Goal: Check status: Check status

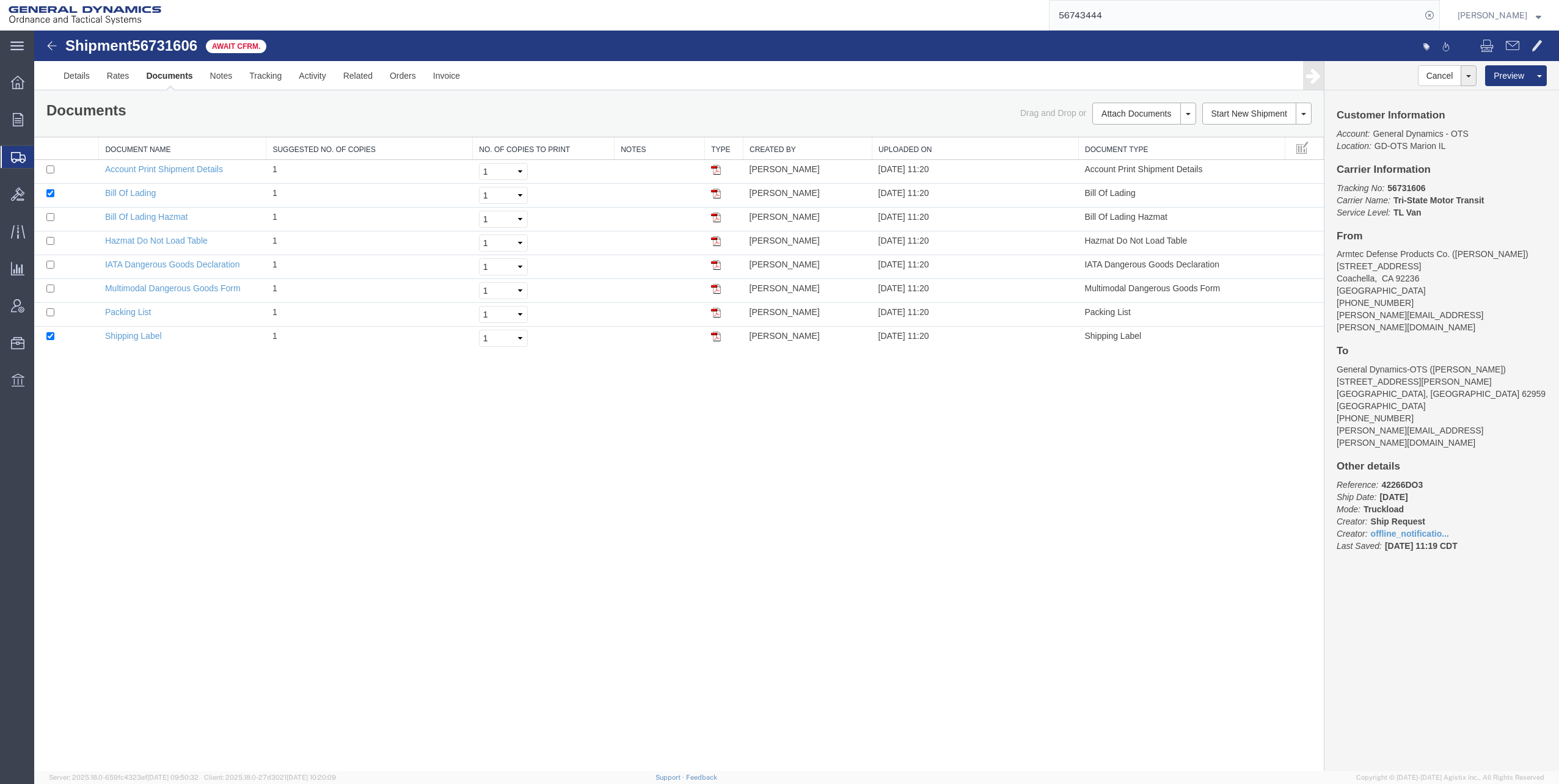
click at [43, 159] on span "Shipments" at bounding box center [38, 156] width 10 height 25
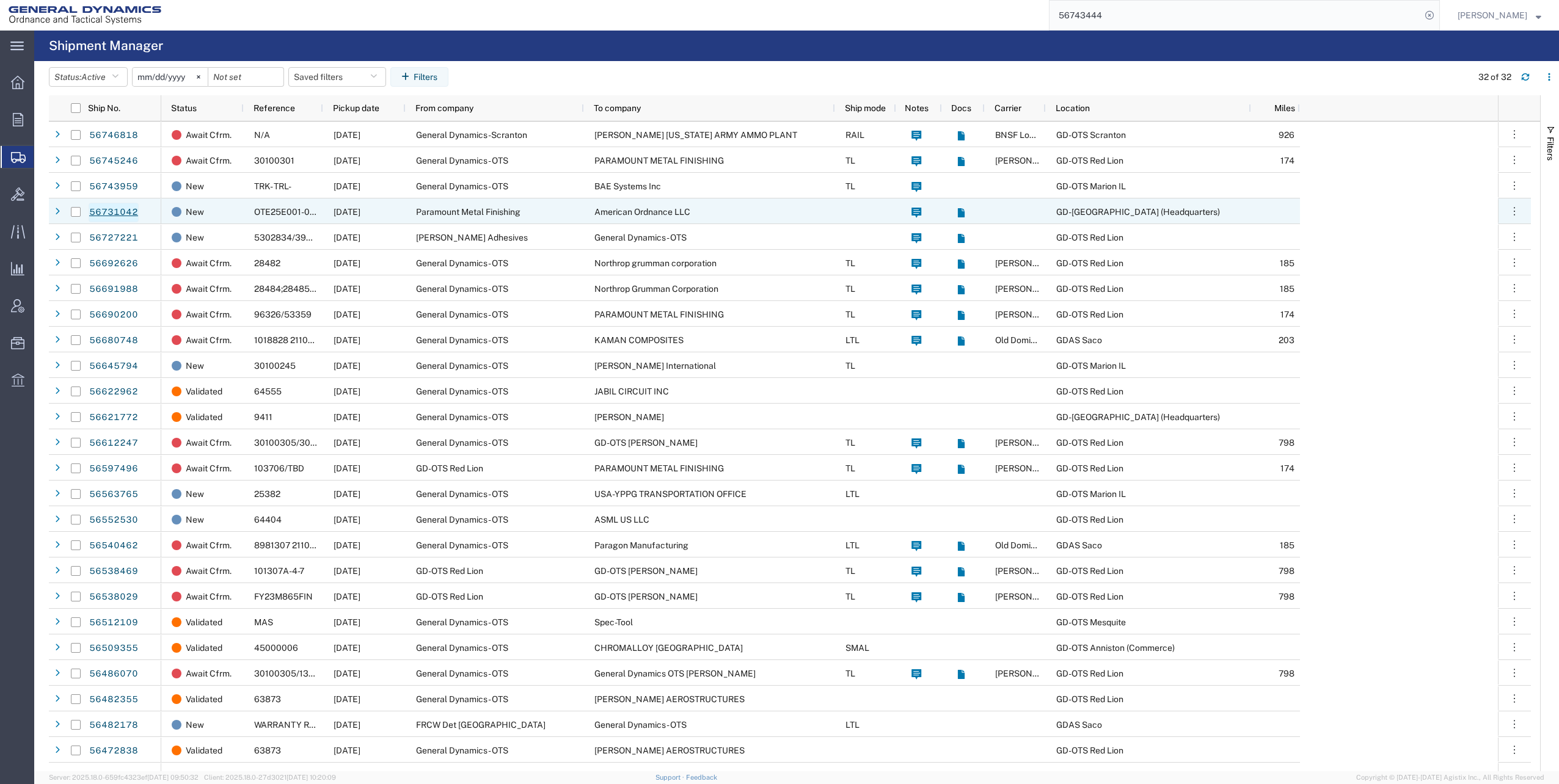
click at [111, 209] on link "56731042" at bounding box center [113, 212] width 50 height 19
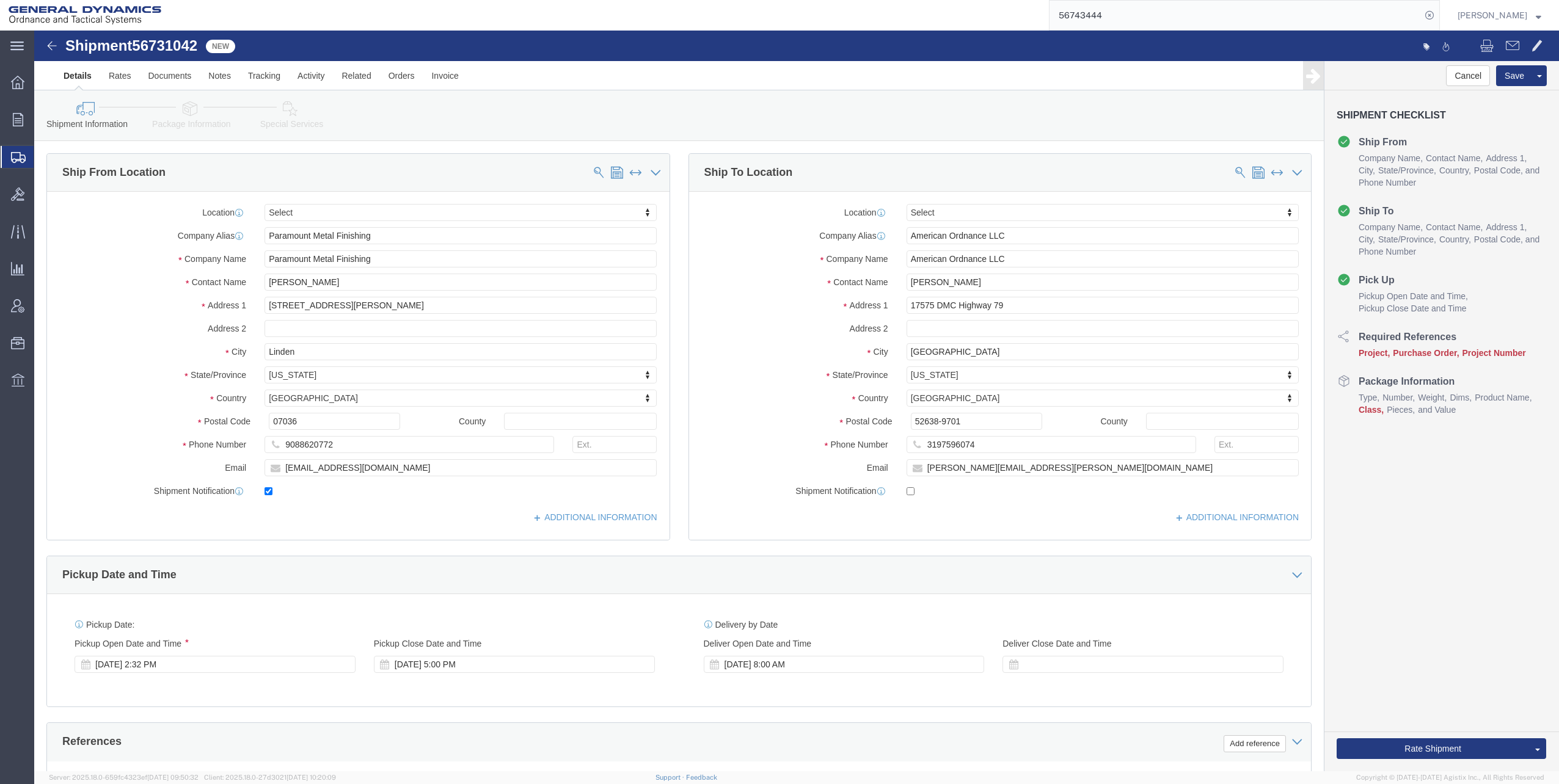
select select
click icon
click at [43, 155] on span "Shipments" at bounding box center [38, 156] width 10 height 25
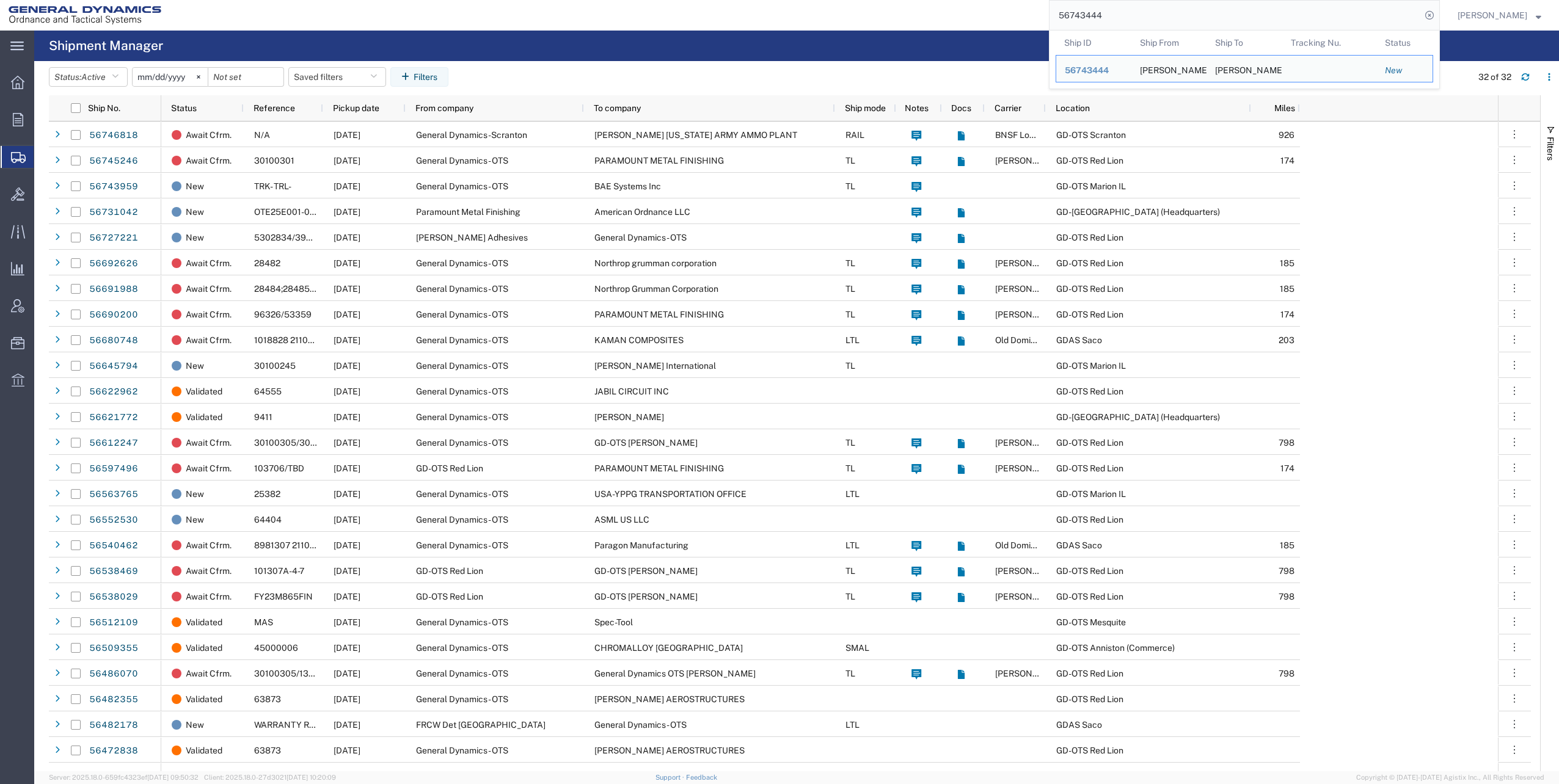
drag, startPoint x: 1064, startPoint y: 15, endPoint x: 1218, endPoint y: 10, distance: 154.1
click at [1218, 10] on input "56743444" at bounding box center [1235, 16] width 371 height 29
paste input "31042"
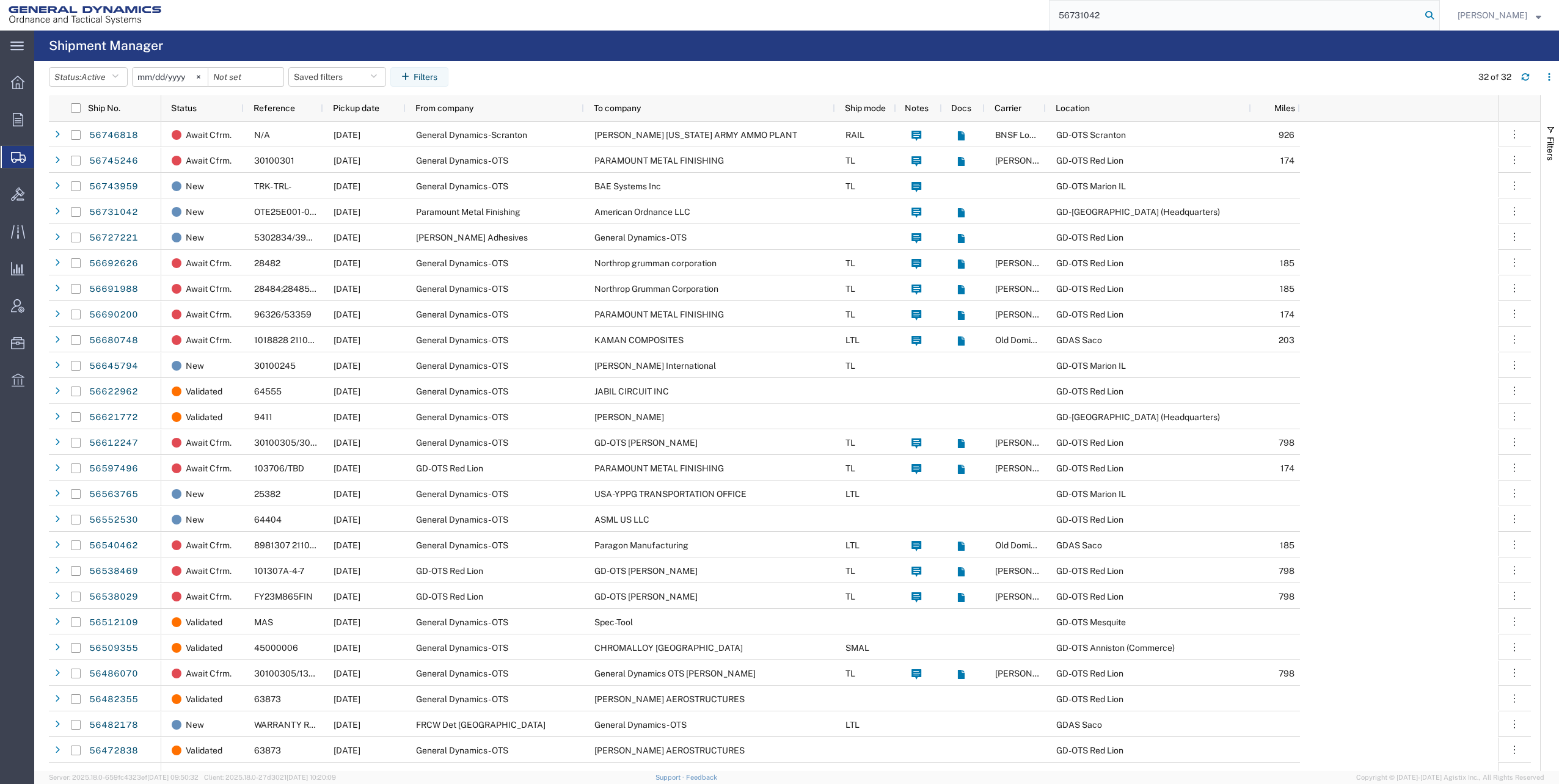
type input "56731042"
click at [1437, 15] on icon at bounding box center [1429, 15] width 17 height 17
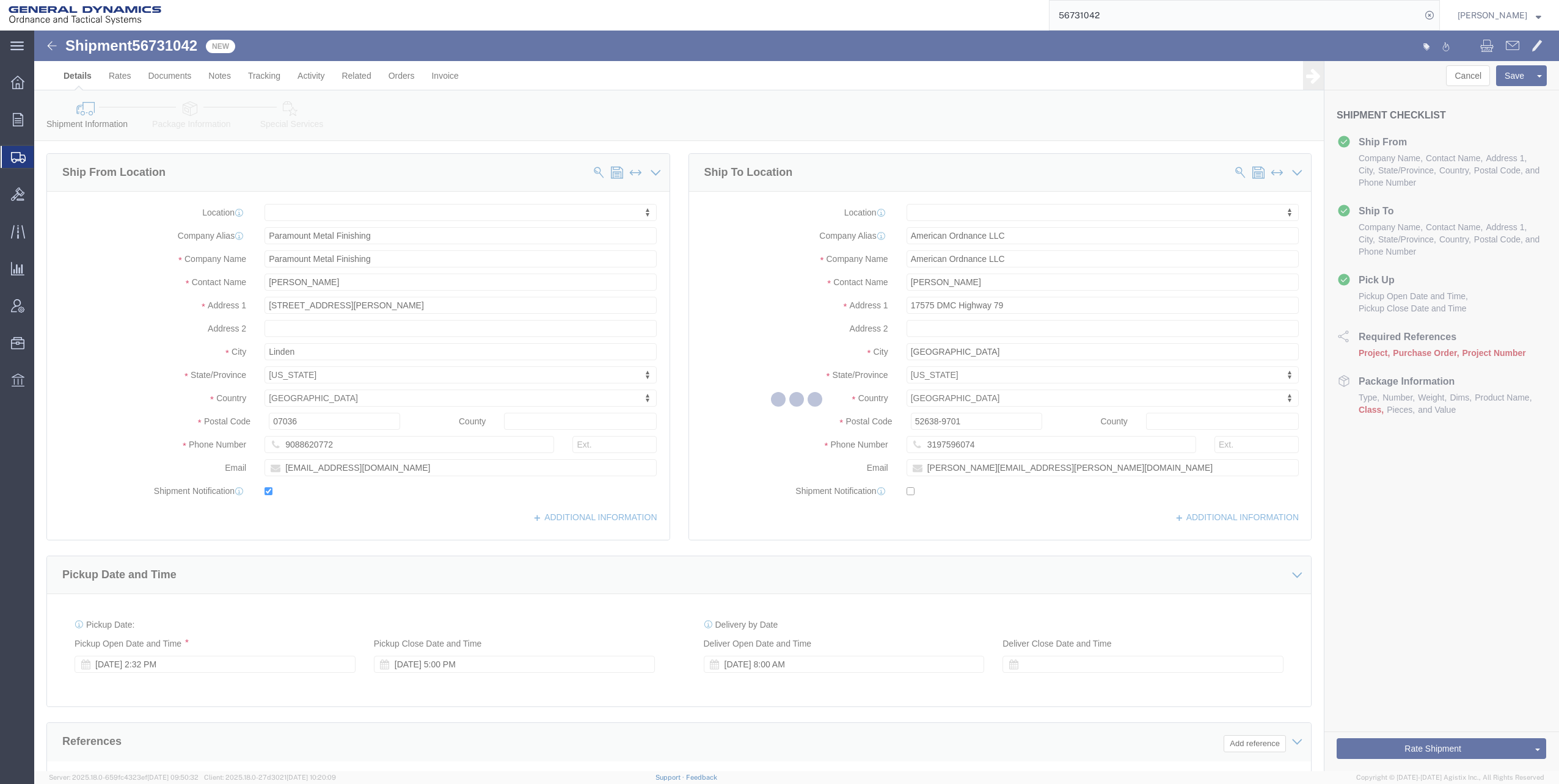
select select
